Goal: Navigation & Orientation: Find specific page/section

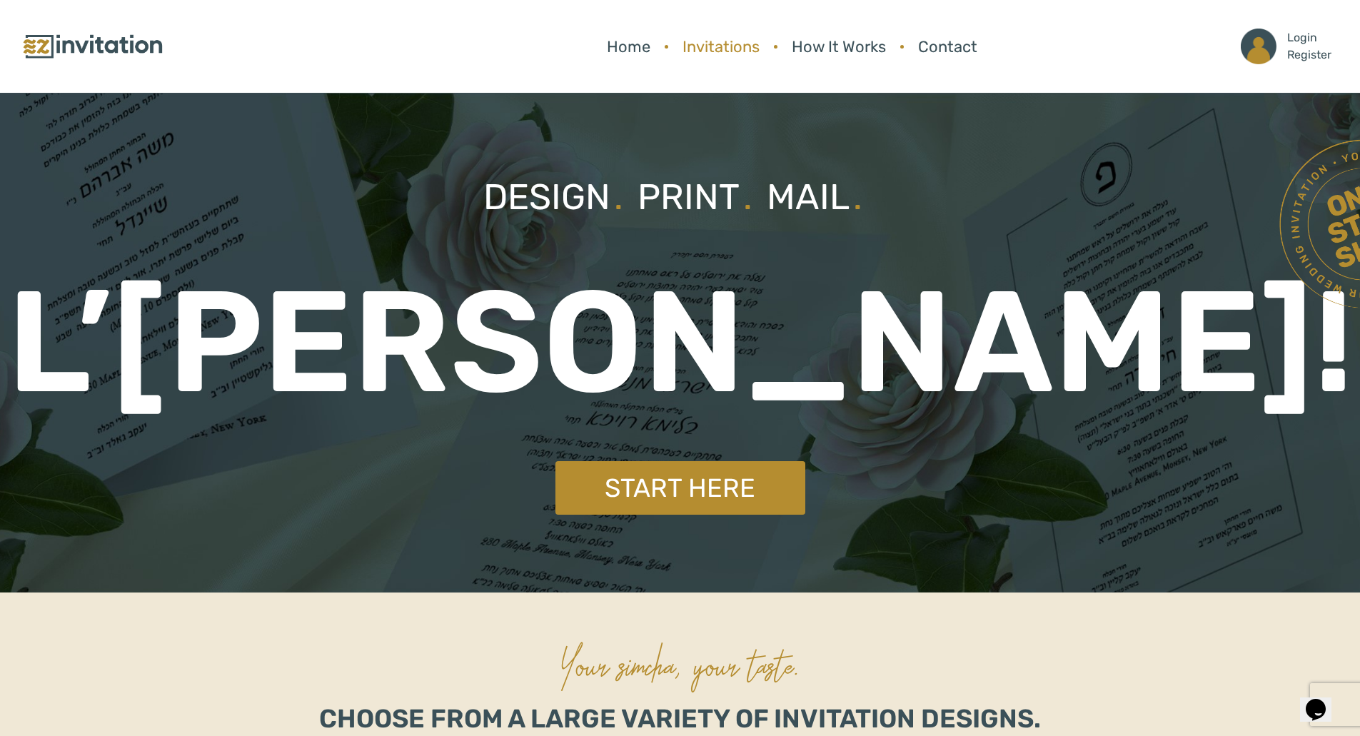
click at [704, 46] on link "Invitations" at bounding box center [720, 47] width 91 height 38
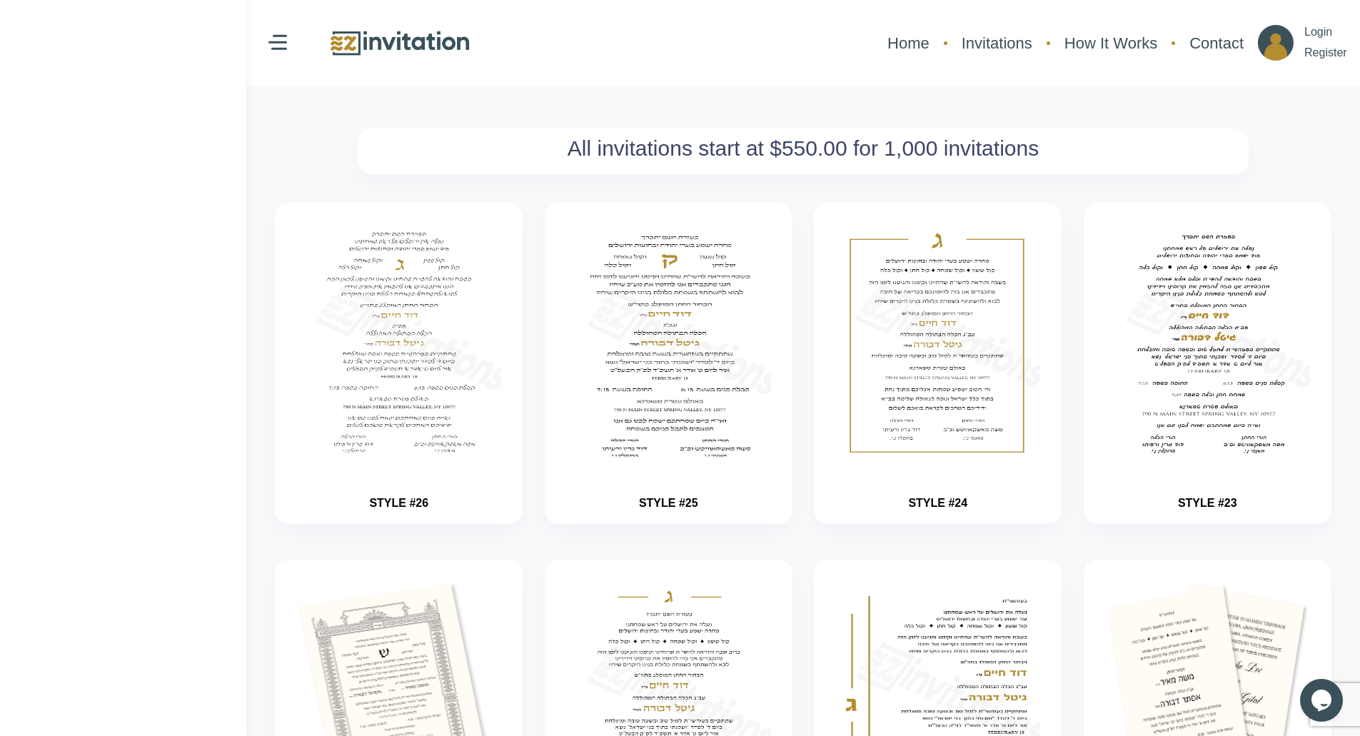
click at [377, 46] on img at bounding box center [399, 43] width 143 height 31
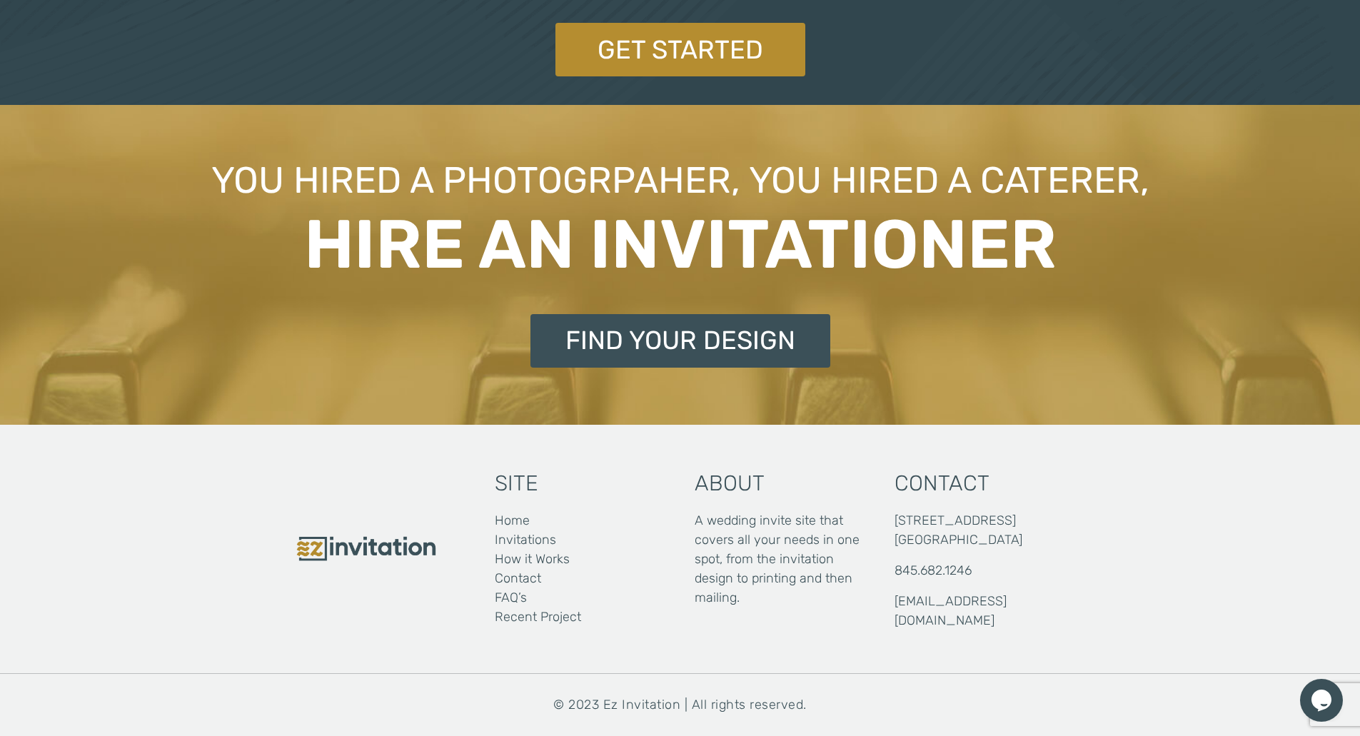
scroll to position [3340, 0]
